Goal: Task Accomplishment & Management: Complete application form

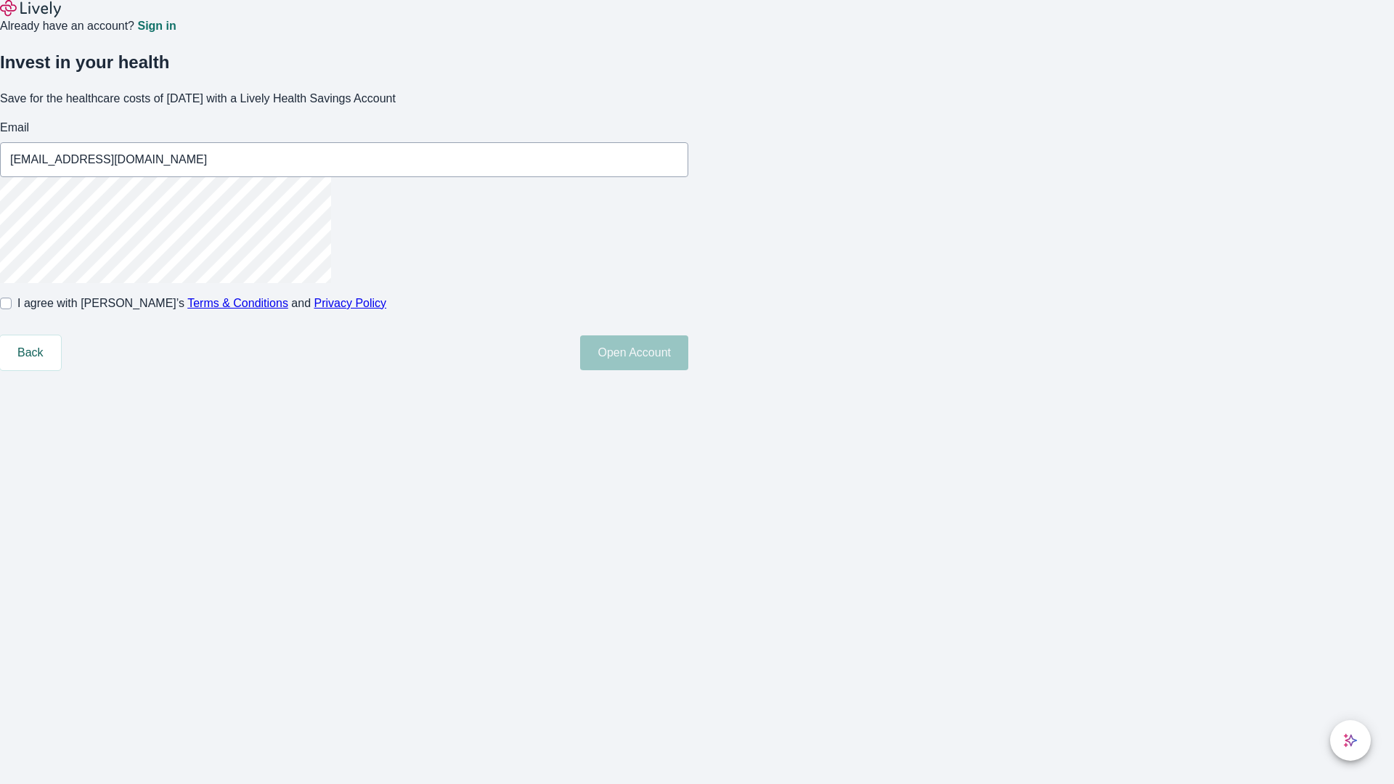
click at [12, 309] on input "I agree with Lively’s Terms & Conditions and Privacy Policy" at bounding box center [6, 304] width 12 height 12
checkbox input "true"
click at [688, 370] on button "Open Account" at bounding box center [634, 352] width 108 height 35
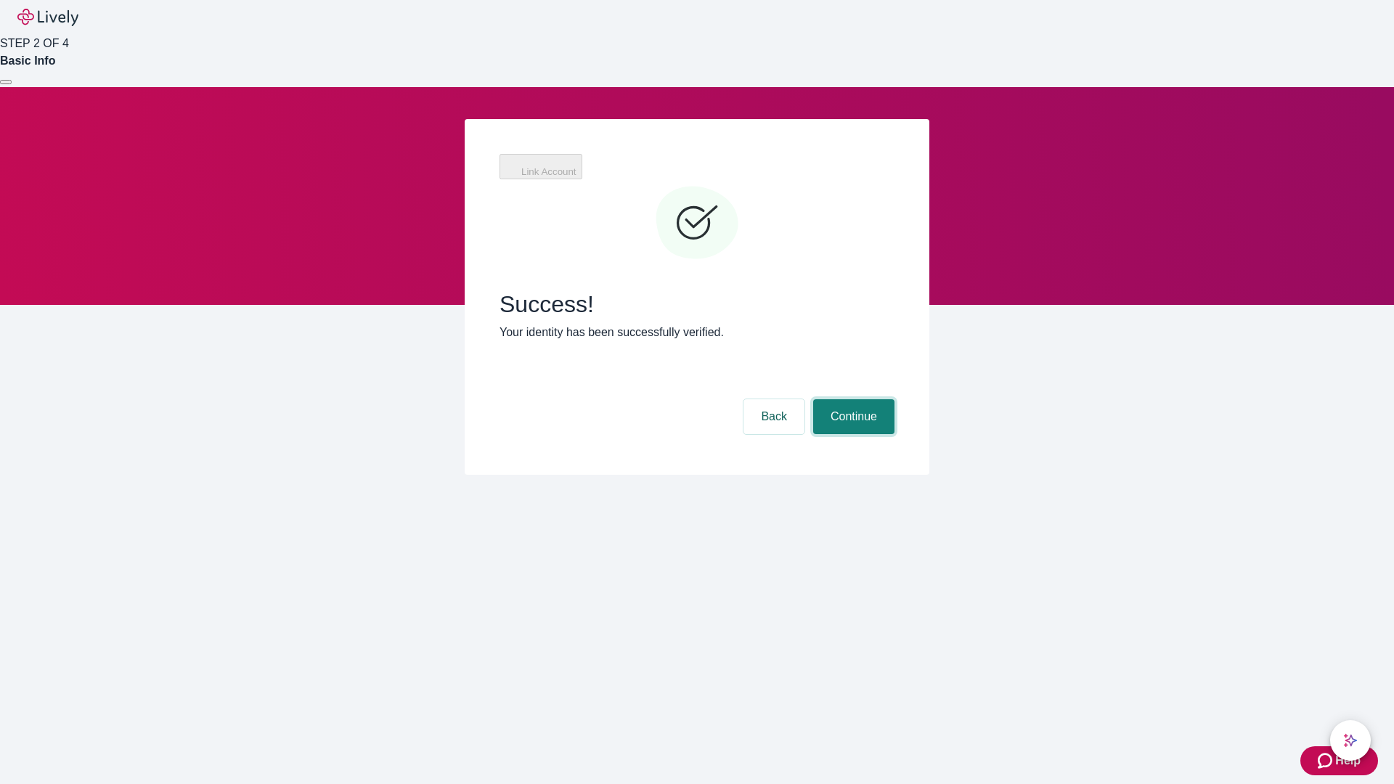
click at [852, 399] on button "Continue" at bounding box center [853, 416] width 81 height 35
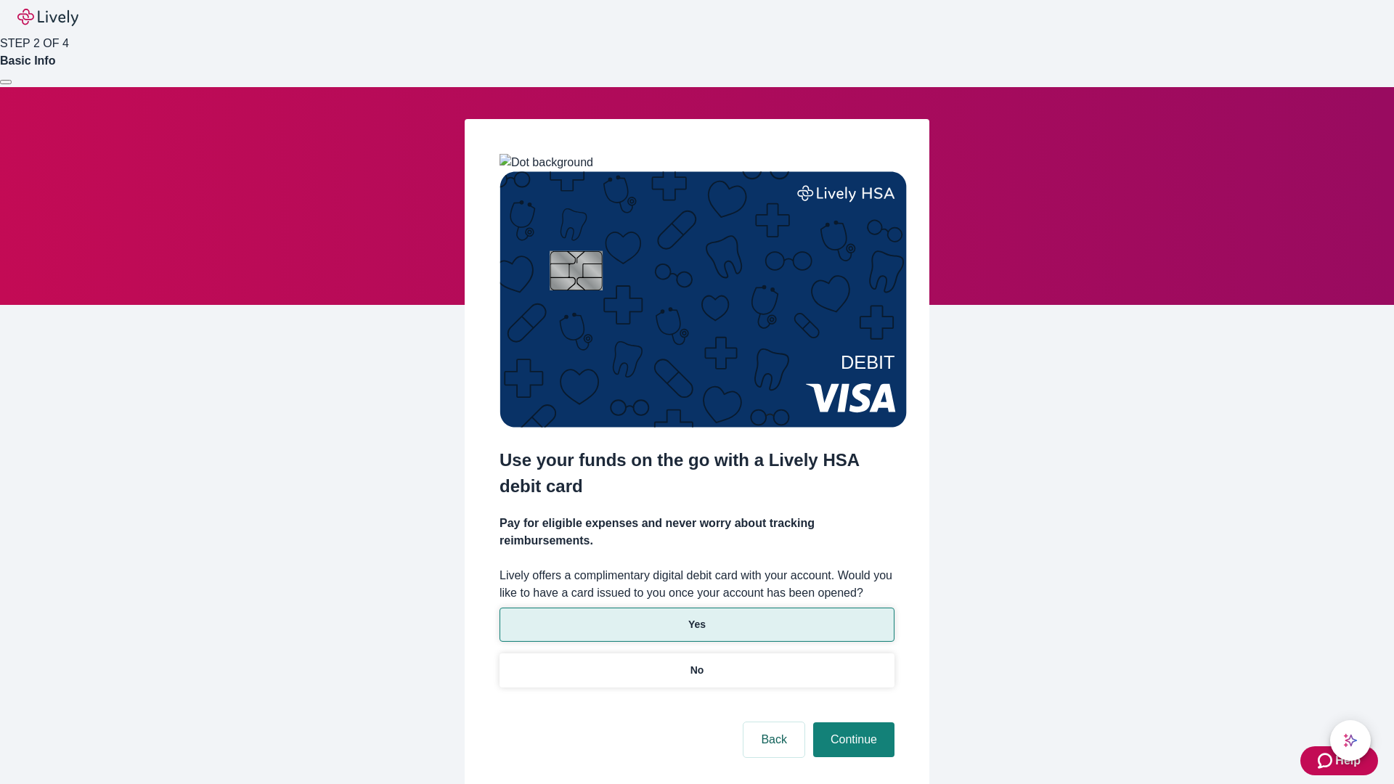
click at [696, 617] on p "Yes" at bounding box center [696, 624] width 17 height 15
click at [852, 722] on button "Continue" at bounding box center [853, 739] width 81 height 35
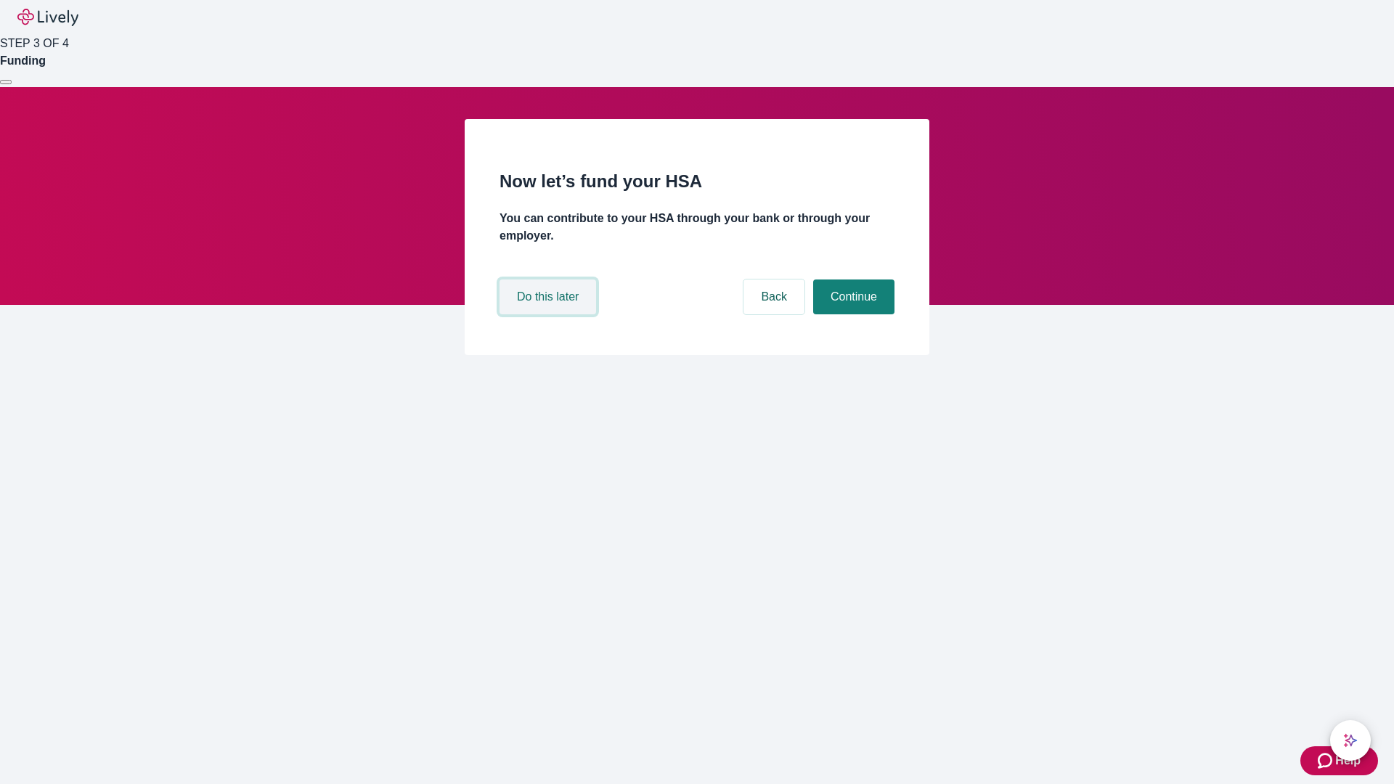
click at [550, 314] on button "Do this later" at bounding box center [547, 297] width 97 height 35
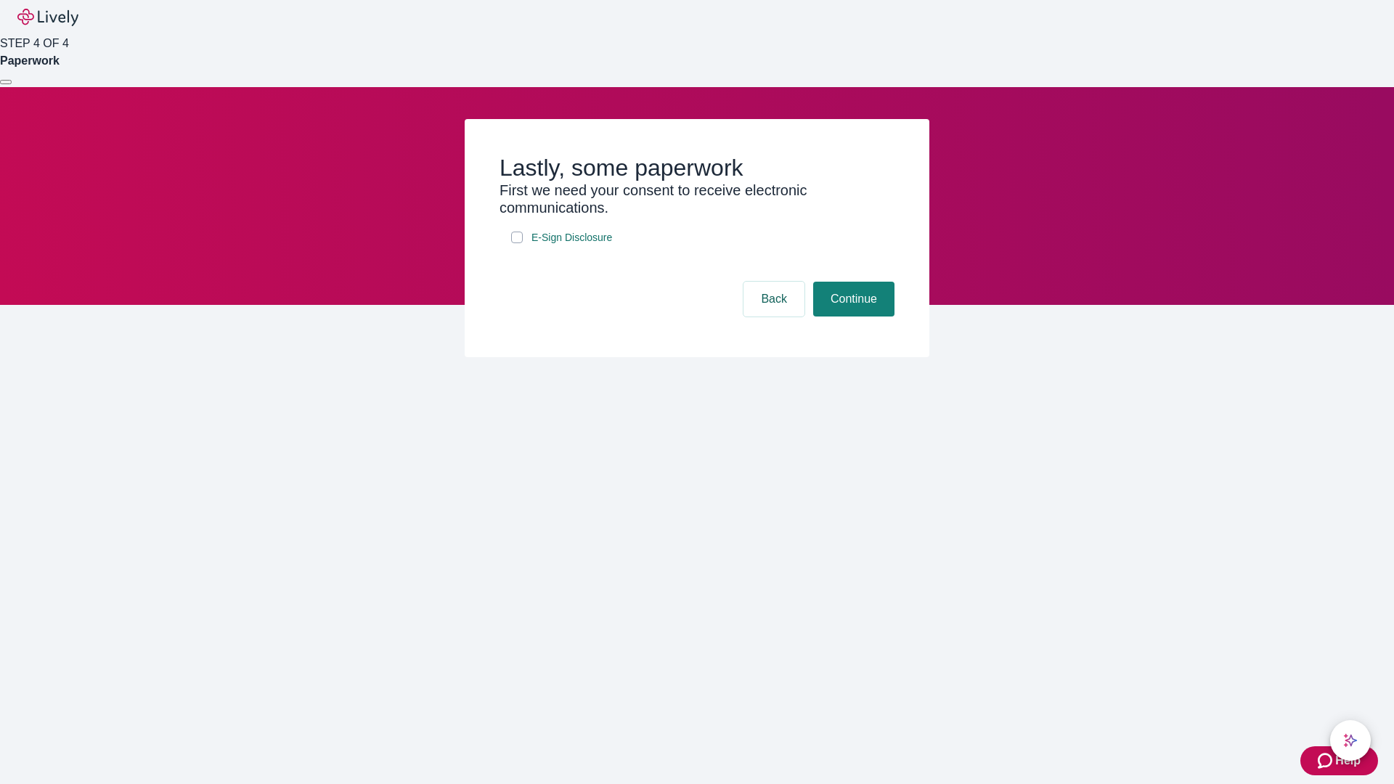
click at [517, 243] on input "E-Sign Disclosure" at bounding box center [517, 238] width 12 height 12
checkbox input "true"
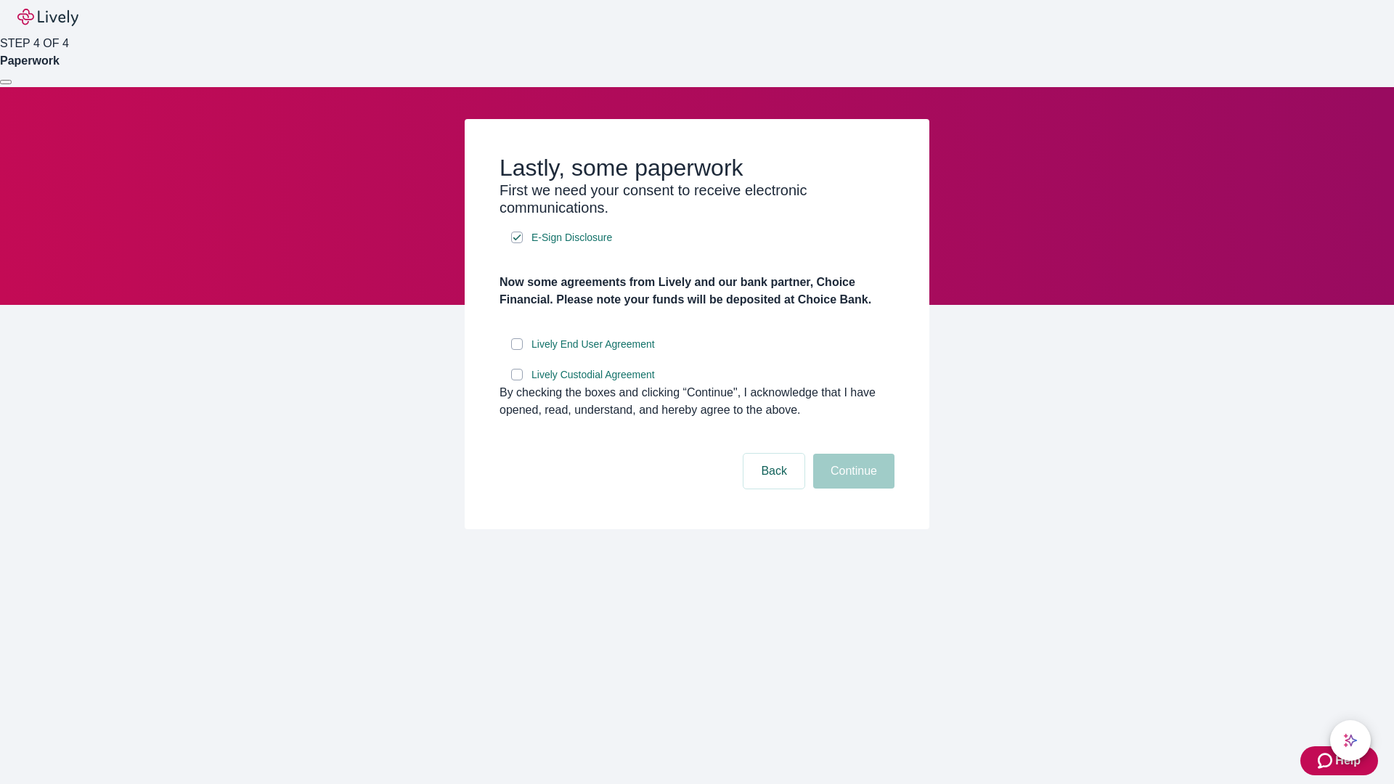
click at [517, 350] on input "Lively End User Agreement" at bounding box center [517, 344] width 12 height 12
checkbox input "true"
click at [517, 380] on input "Lively Custodial Agreement" at bounding box center [517, 375] width 12 height 12
checkbox input "true"
click at [852, 489] on button "Continue" at bounding box center [853, 471] width 81 height 35
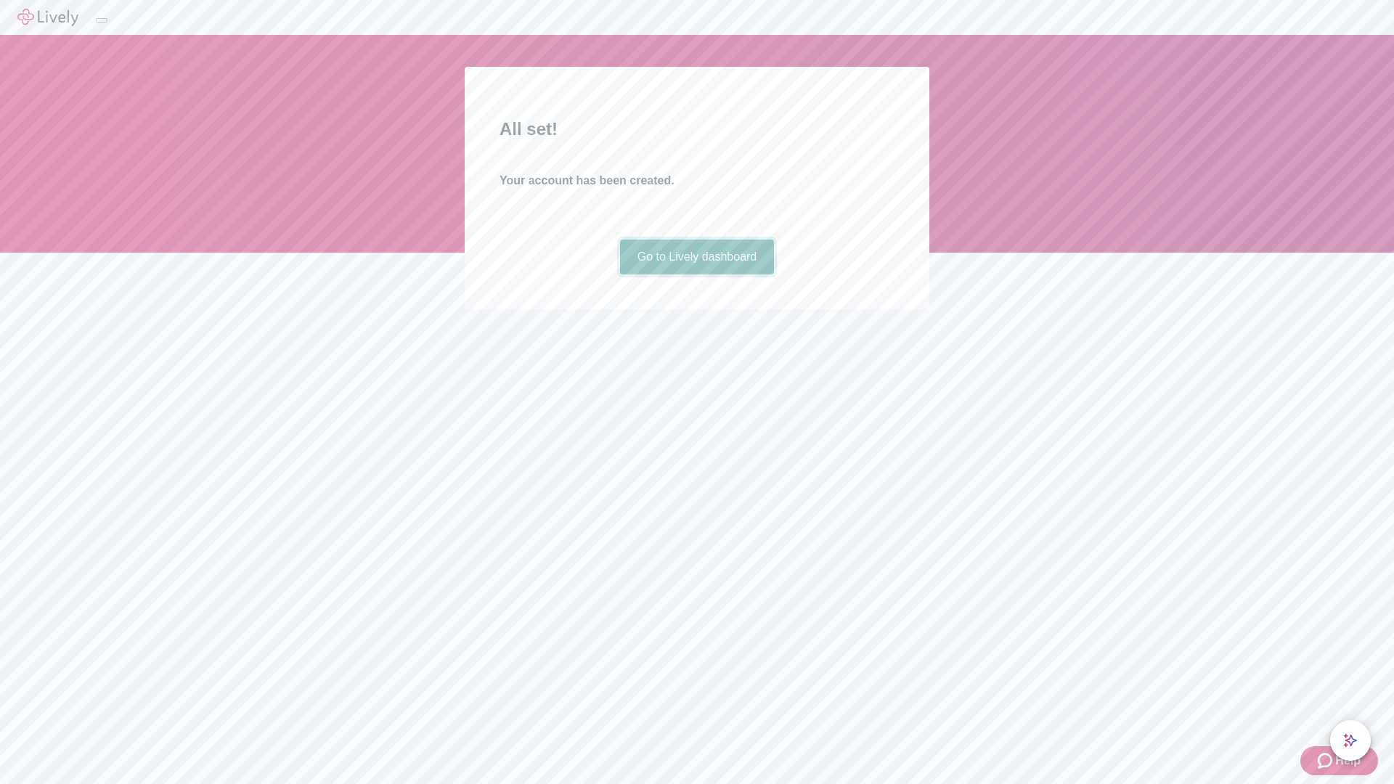
click at [696, 274] on link "Go to Lively dashboard" at bounding box center [697, 257] width 155 height 35
